Goal: Transaction & Acquisition: Purchase product/service

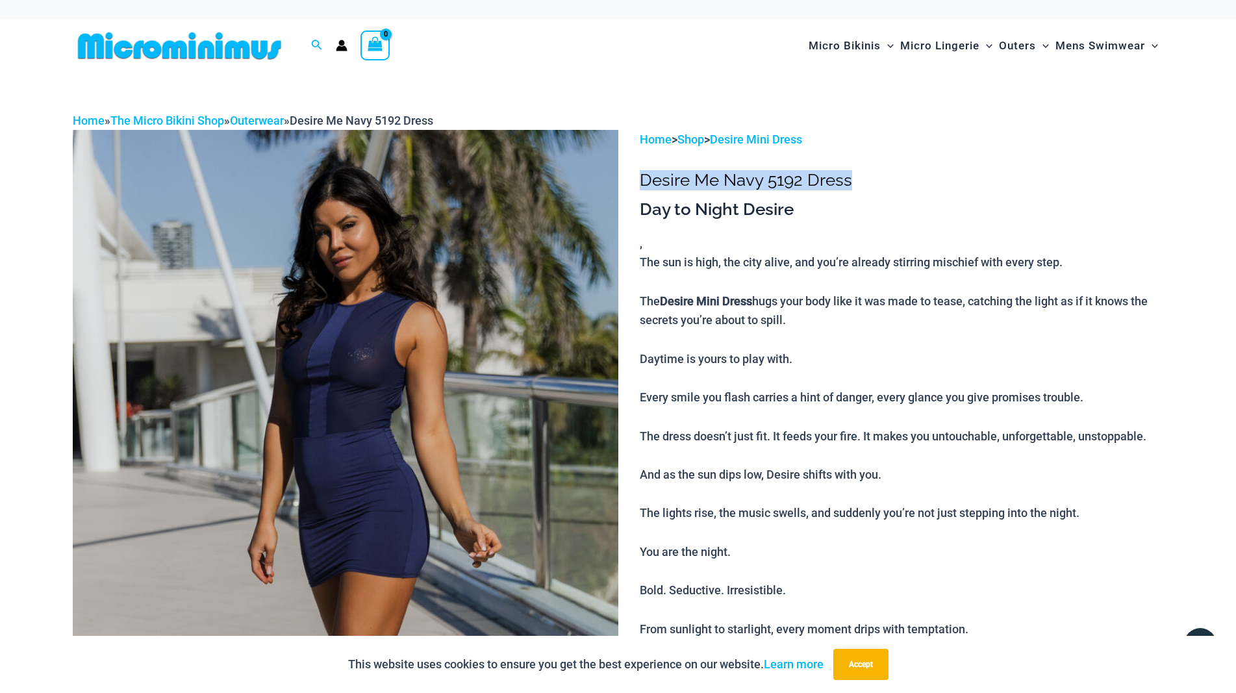
drag, startPoint x: 640, startPoint y: 190, endPoint x: 880, endPoint y: 201, distance: 240.0
click at [880, 190] on h1 "Desire Me Navy 5192 Dress" at bounding box center [902, 180] width 524 height 20
copy h1 "Desire Me Navy 5192 Dress"
click at [353, 453] on img at bounding box center [346, 539] width 546 height 819
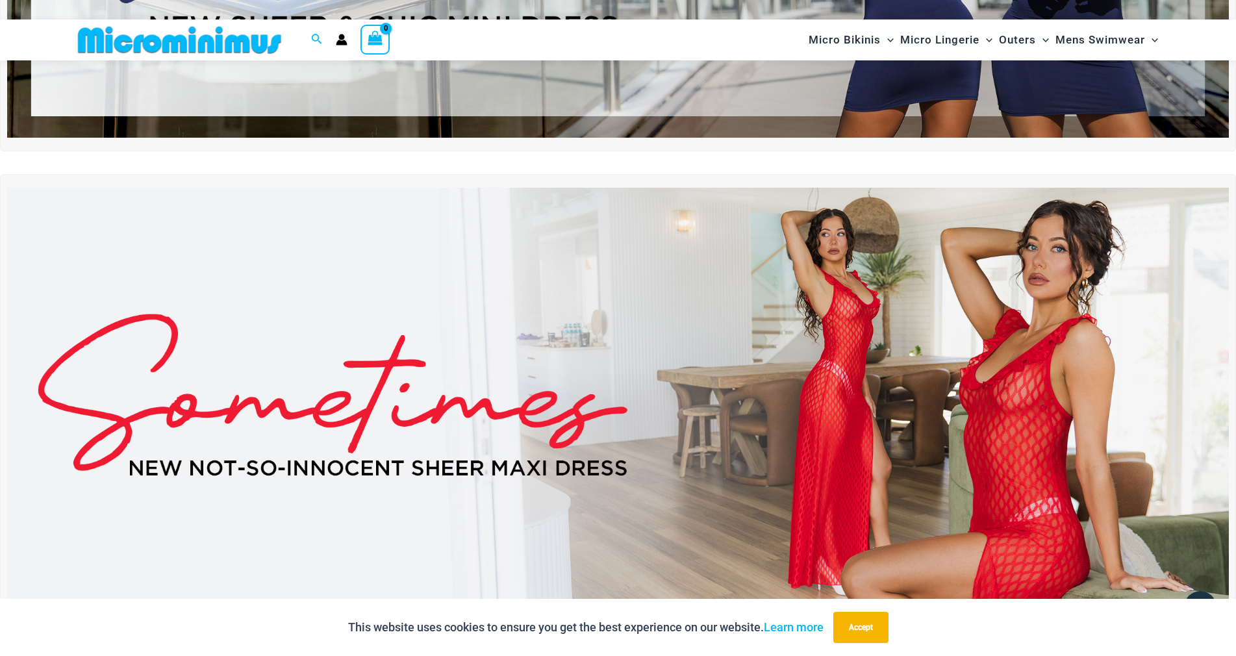
scroll to position [442, 0]
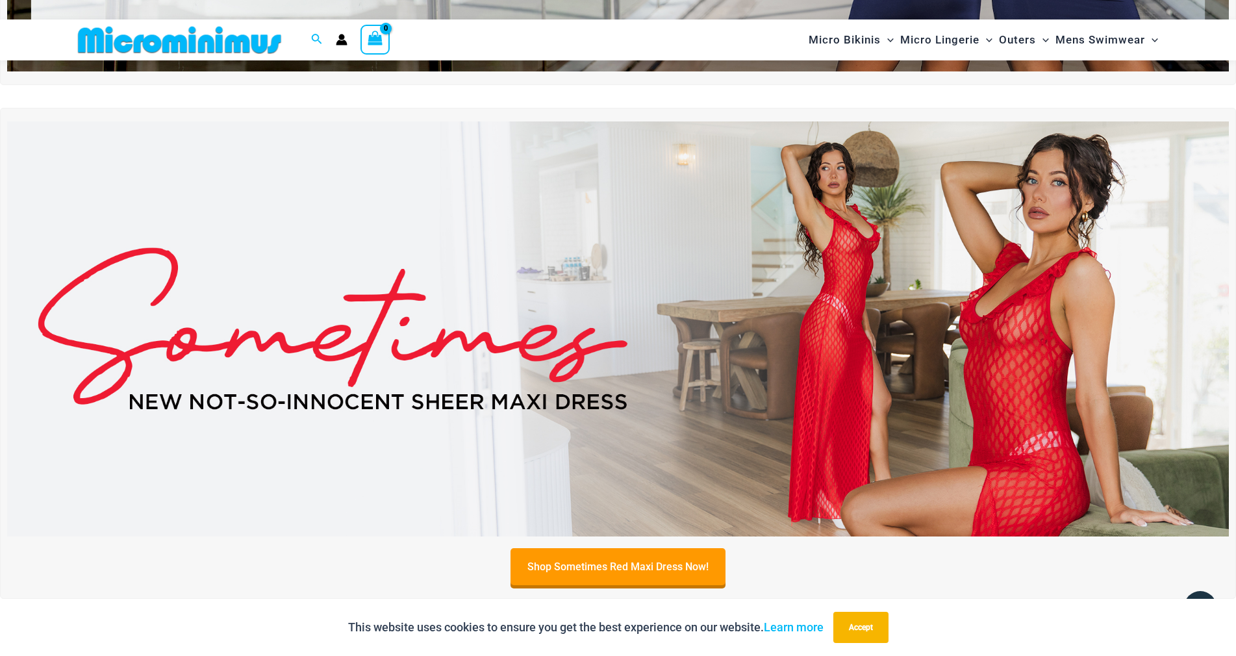
click at [511, 318] on img at bounding box center [618, 329] width 1222 height 415
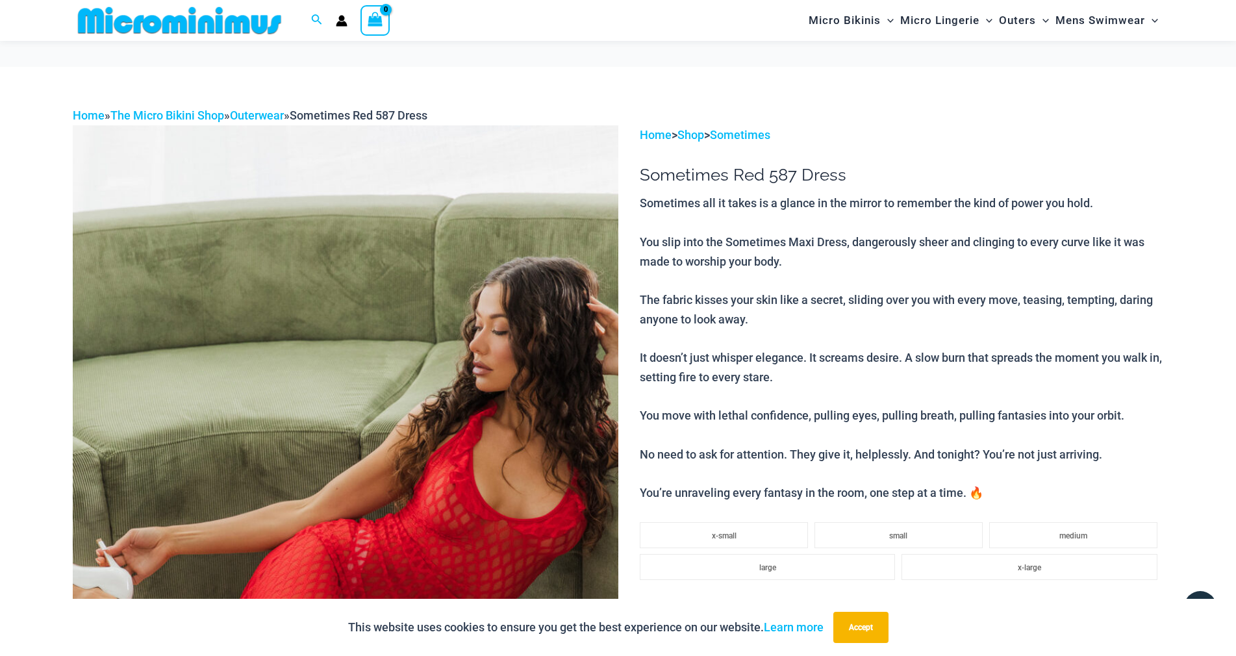
scroll to position [311, 0]
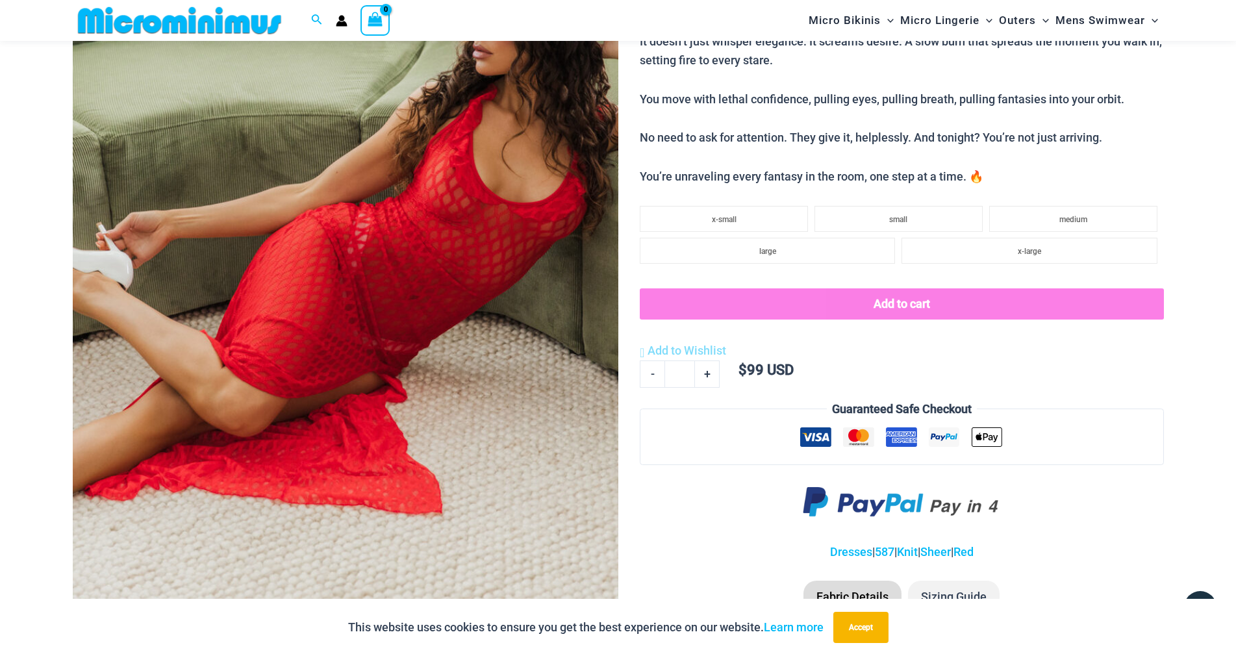
click at [301, 274] on img at bounding box center [346, 218] width 546 height 819
